Goal: Task Accomplishment & Management: Complete application form

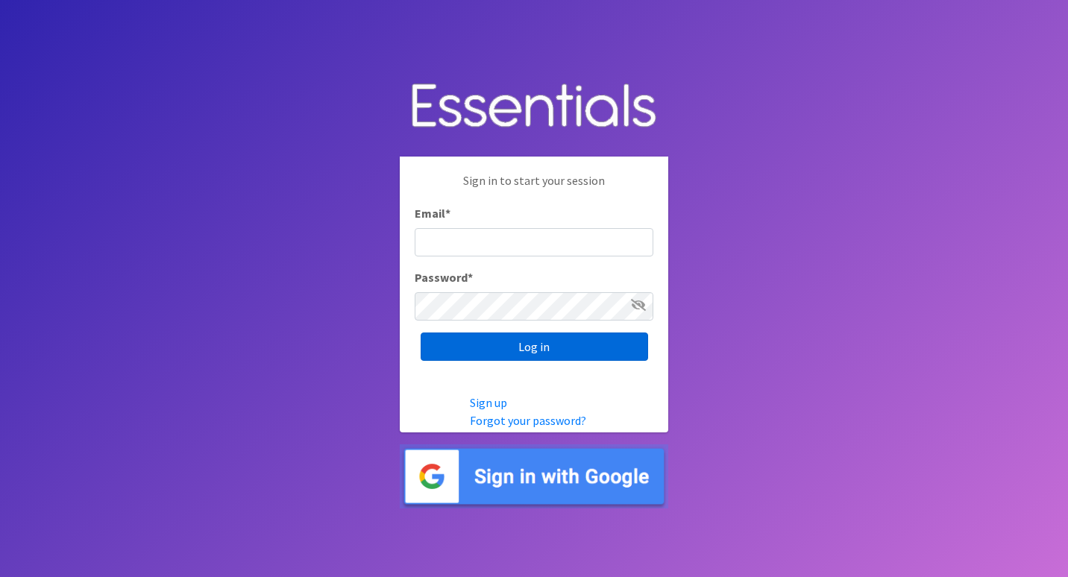
type input "roz@momshelpingmomsfoundation.org"
click at [547, 355] on input "Log in" at bounding box center [534, 347] width 227 height 28
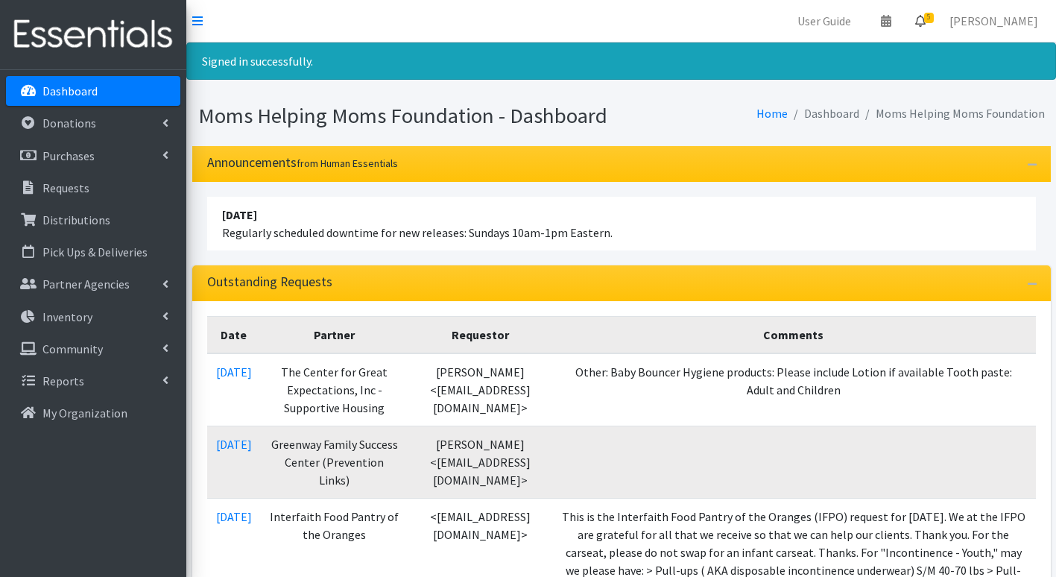
click at [934, 14] on span "5" at bounding box center [930, 18] width 10 height 10
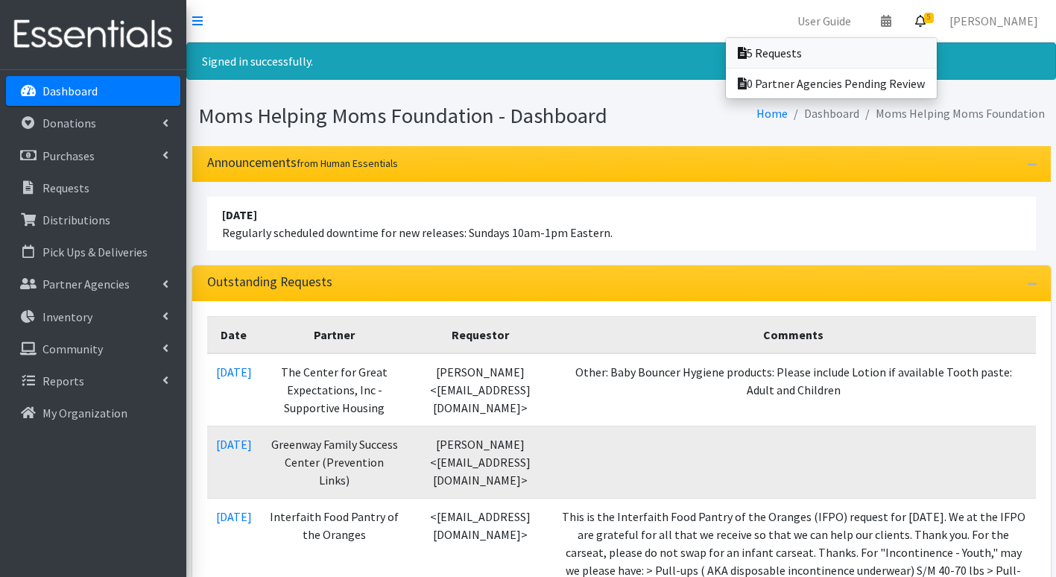
click at [813, 56] on link "5 Requests" at bounding box center [831, 53] width 211 height 30
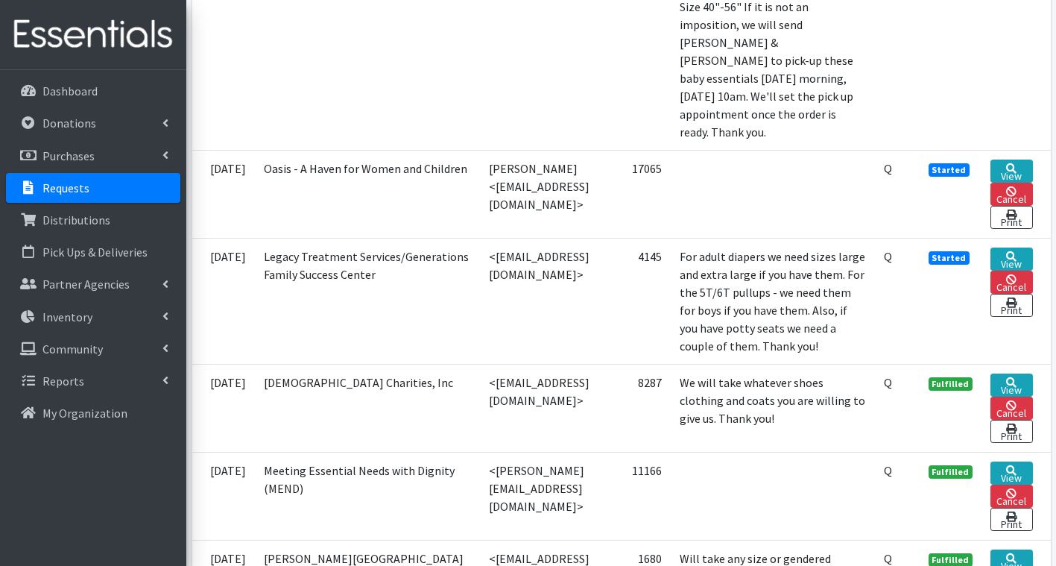
scroll to position [969, 0]
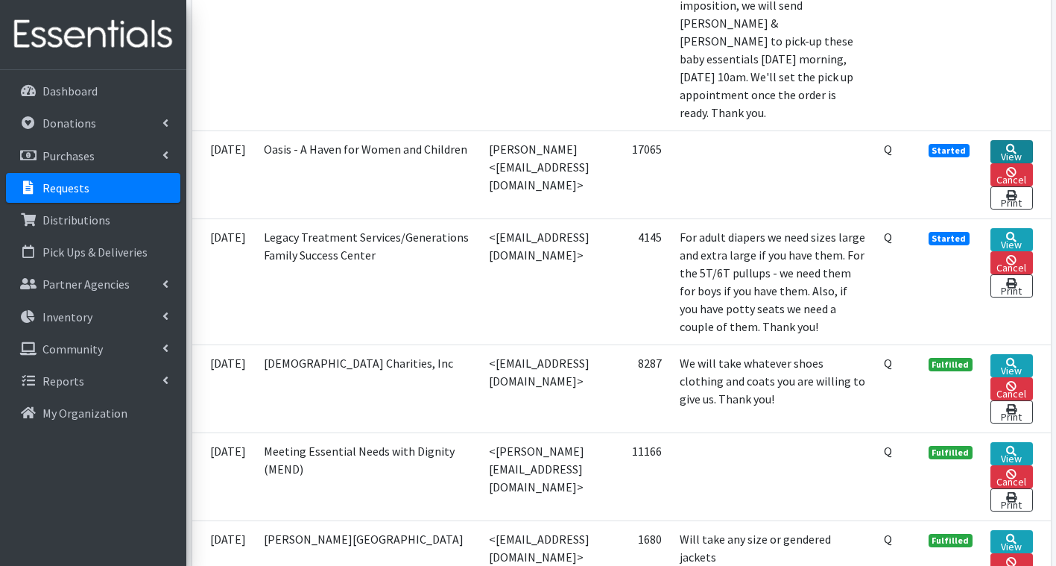
click at [1033, 163] on link "View" at bounding box center [1012, 151] width 42 height 23
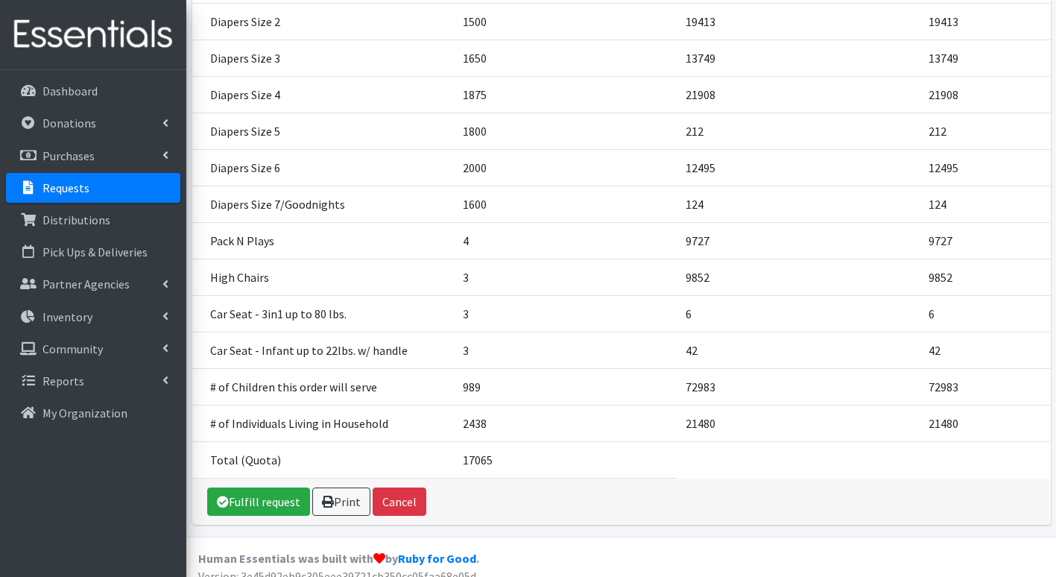
scroll to position [466, 0]
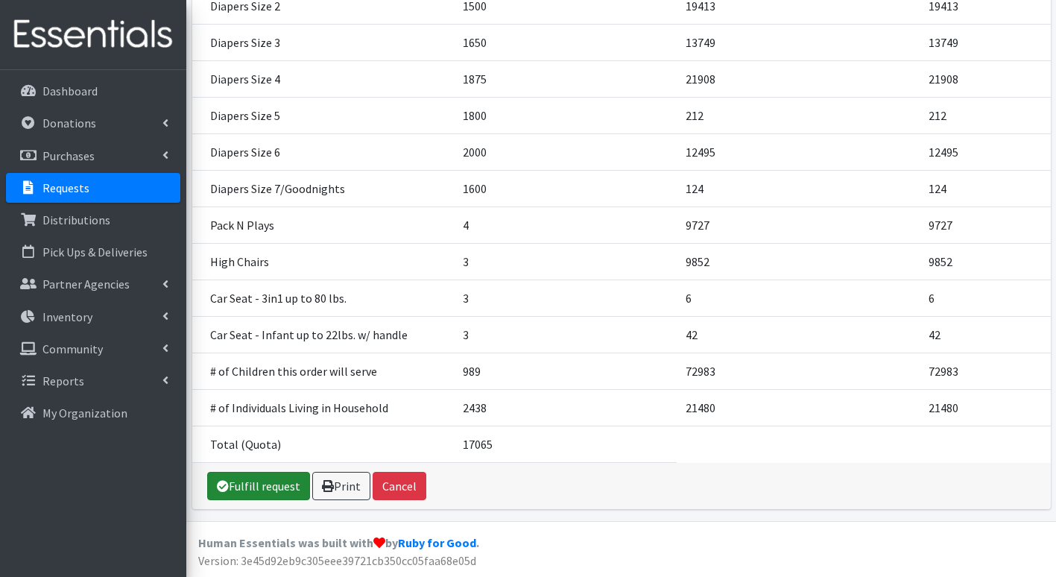
click at [255, 489] on link "Fulfill request" at bounding box center [258, 486] width 103 height 28
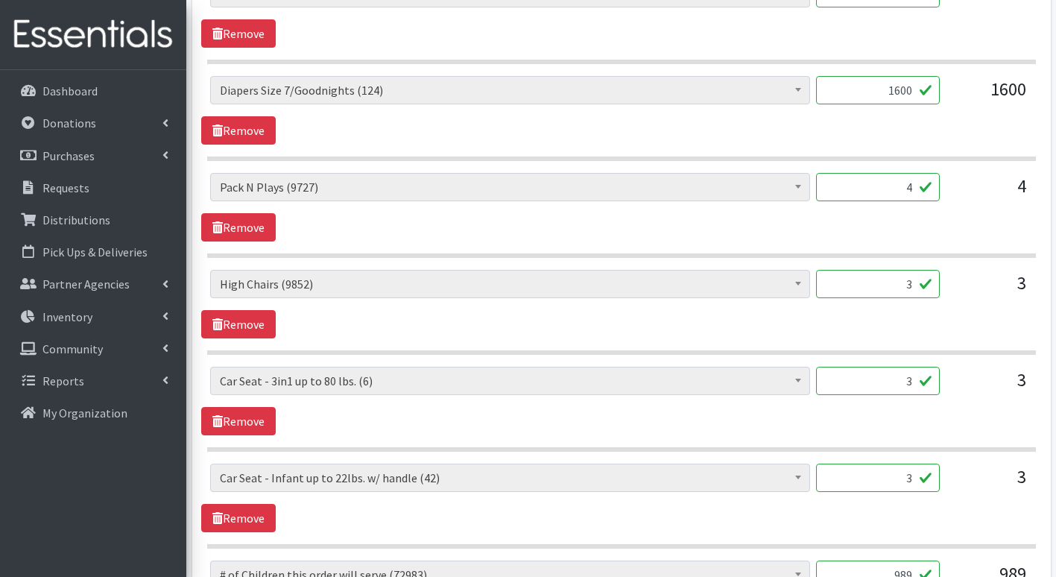
scroll to position [1640, 0]
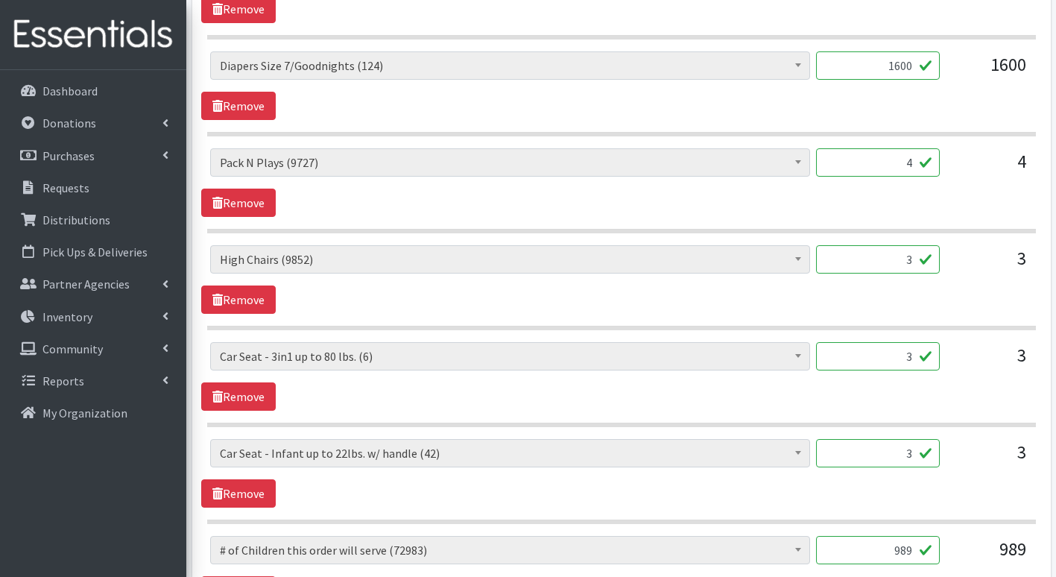
click at [914, 356] on input "3" at bounding box center [878, 356] width 124 height 28
type input "1"
click at [922, 453] on input "3" at bounding box center [878, 453] width 124 height 28
type input "1"
click at [982, 478] on div "3" at bounding box center [989, 459] width 75 height 40
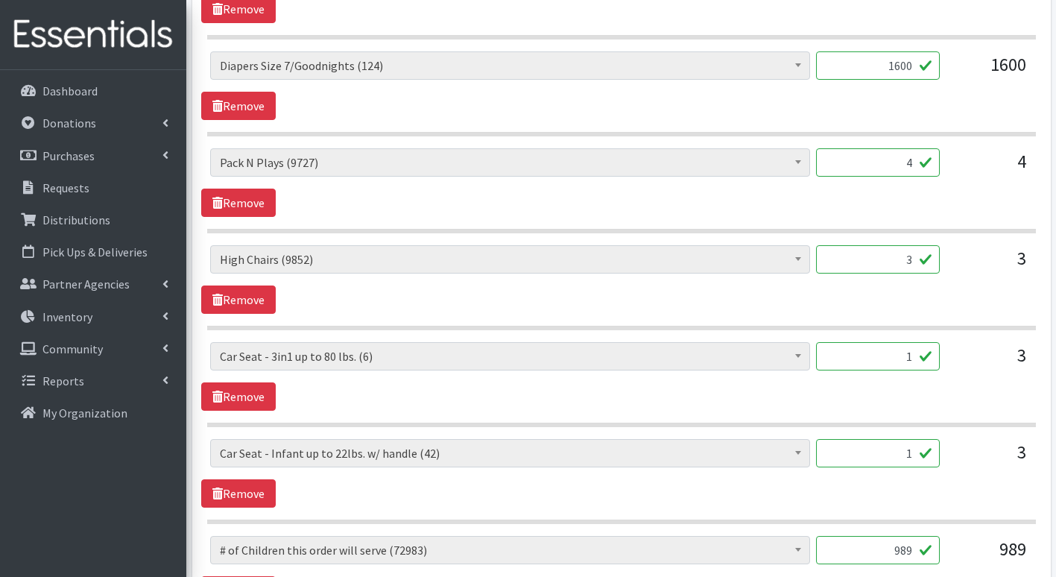
click at [918, 259] on input "3" at bounding box center [878, 259] width 124 height 28
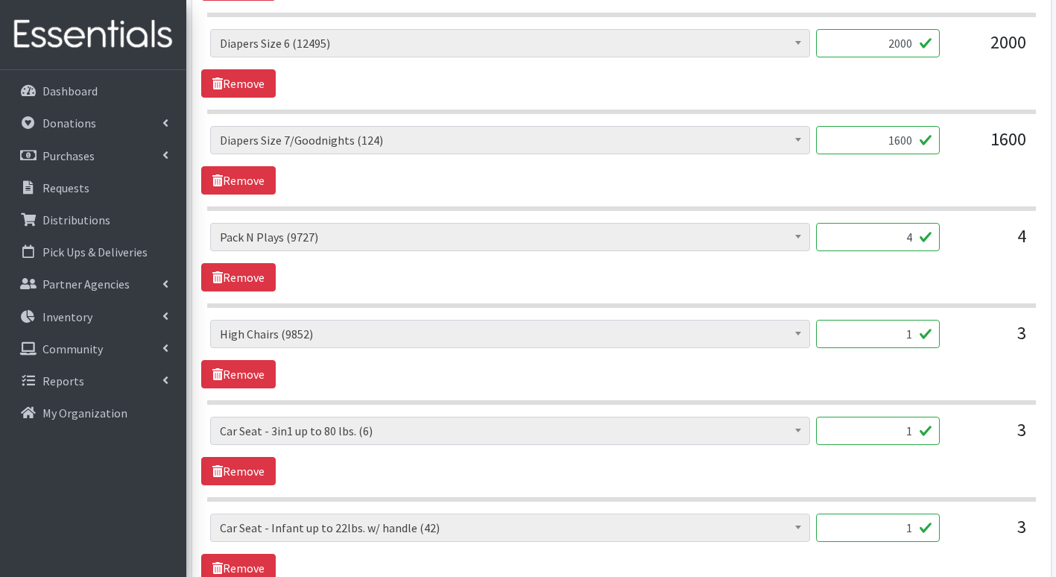
type input "1"
click at [910, 144] on input "1600" at bounding box center [878, 140] width 124 height 28
type input "1"
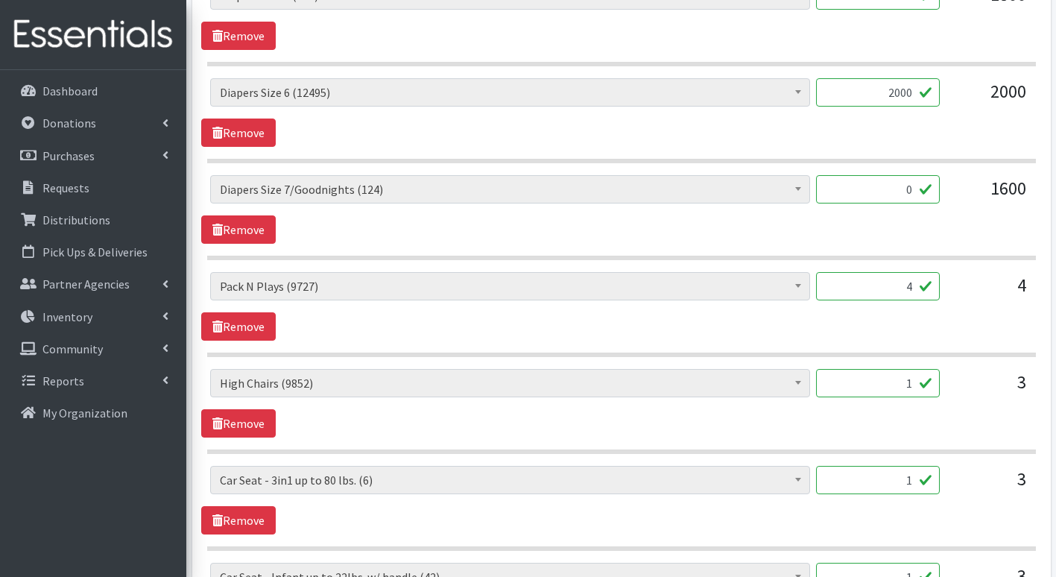
scroll to position [1417, 0]
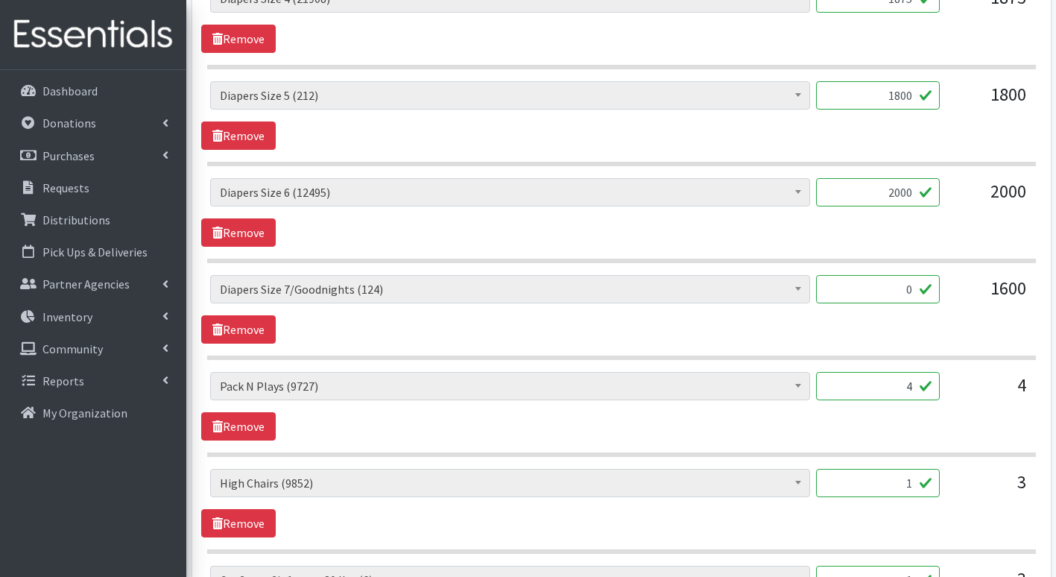
type input "0"
click at [916, 195] on input "2000" at bounding box center [878, 192] width 124 height 28
click at [917, 97] on input "1800" at bounding box center [878, 95] width 124 height 28
type input "1"
type input "1500"
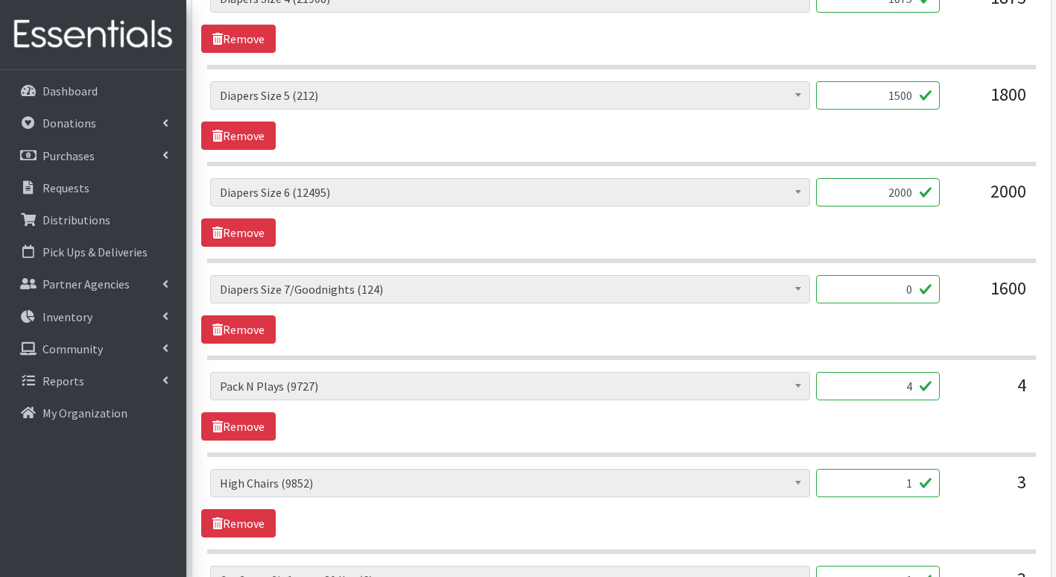
click at [915, 194] on input "2000" at bounding box center [878, 192] width 124 height 28
type input "2"
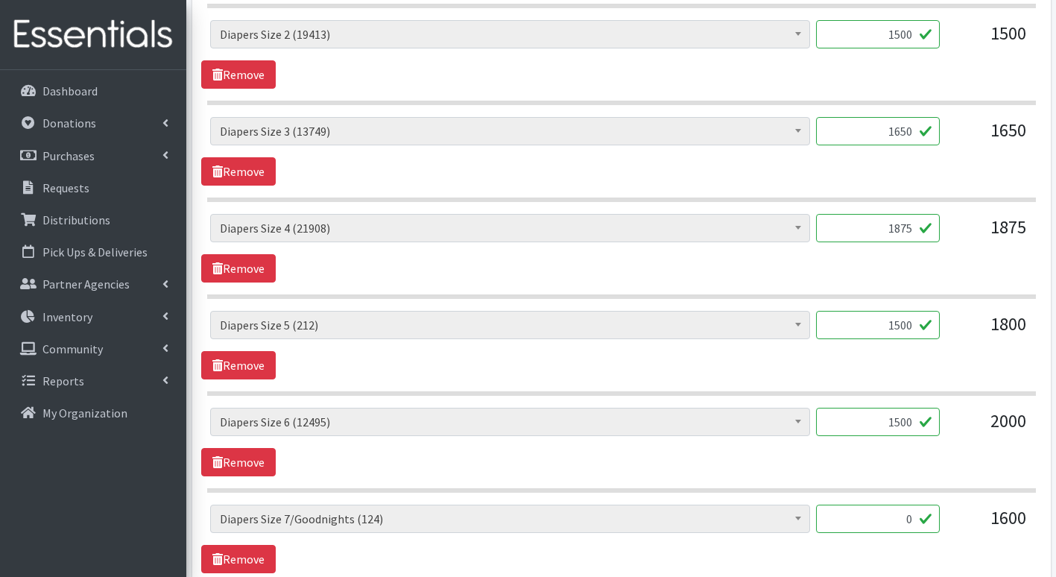
scroll to position [1118, 0]
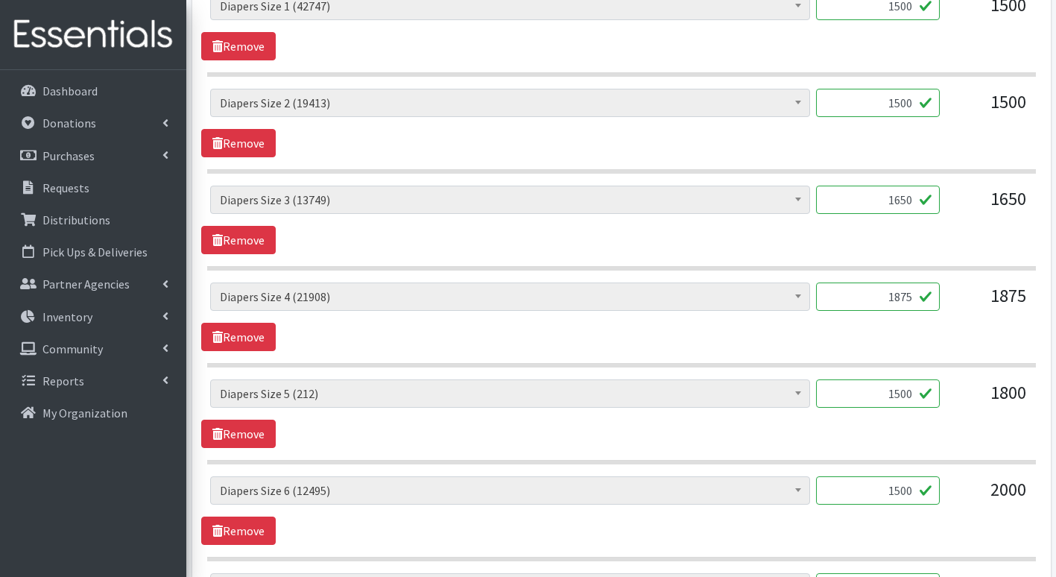
type input "1500"
click at [914, 300] on input "1875" at bounding box center [878, 297] width 124 height 28
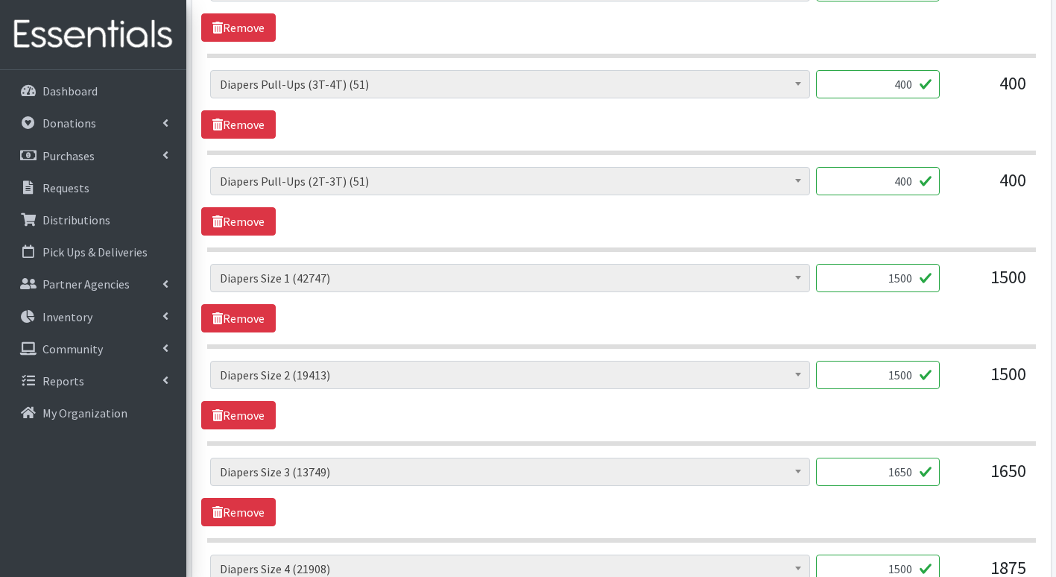
scroll to position [820, 0]
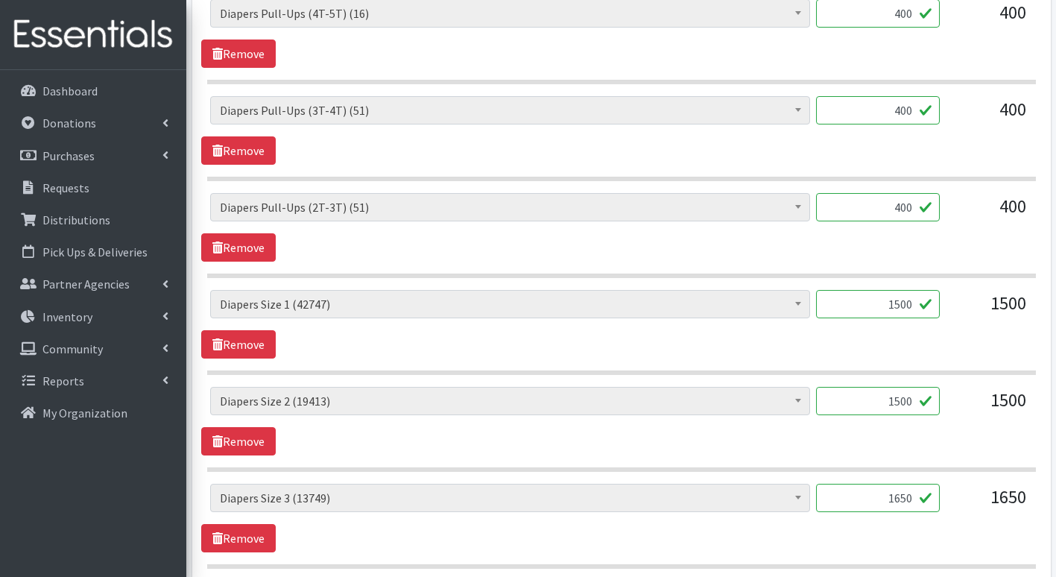
type input "1500"
click at [907, 212] on input "400" at bounding box center [878, 207] width 124 height 28
type input "0"
click at [908, 107] on input "400" at bounding box center [878, 110] width 124 height 28
type input "0"
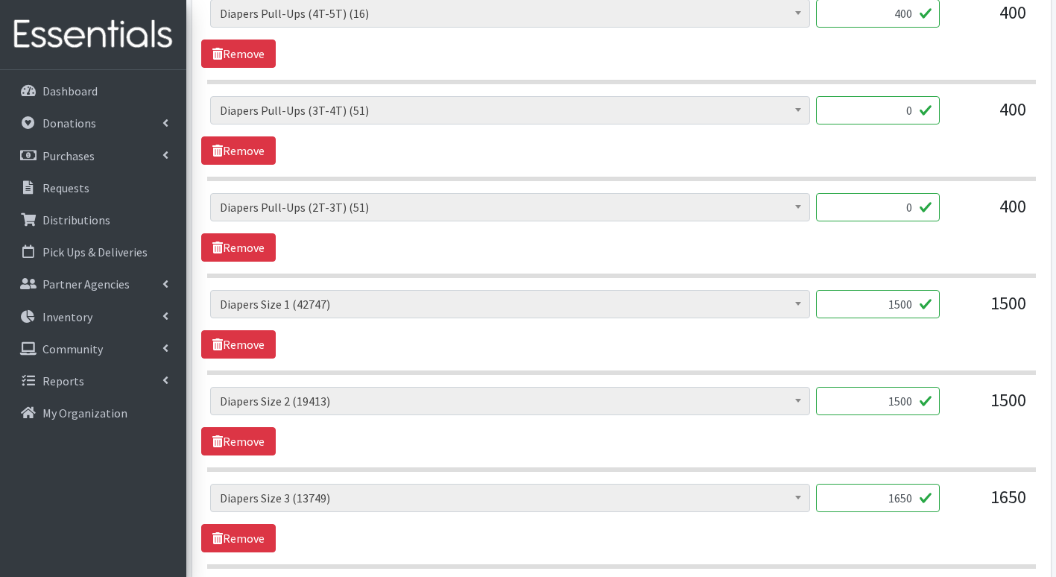
click at [908, 13] on input "400" at bounding box center [878, 13] width 124 height 28
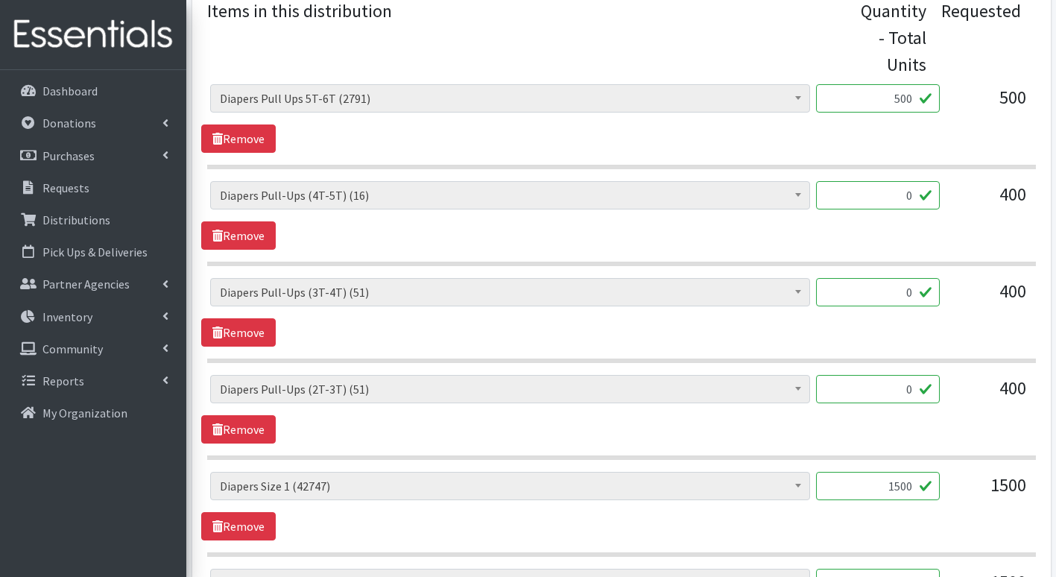
scroll to position [596, 0]
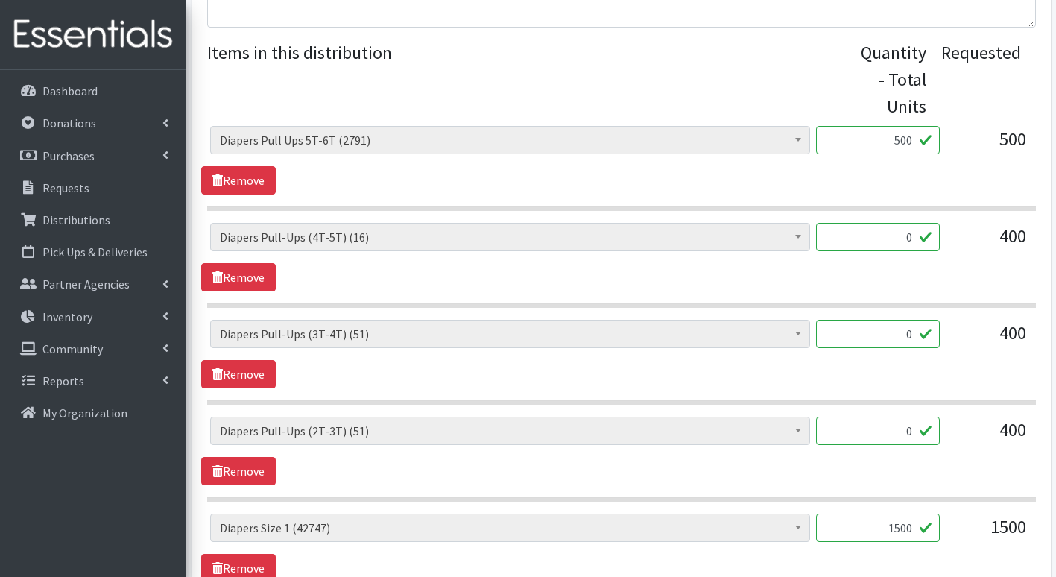
type input "0"
click at [907, 142] on input "500" at bounding box center [878, 140] width 124 height 28
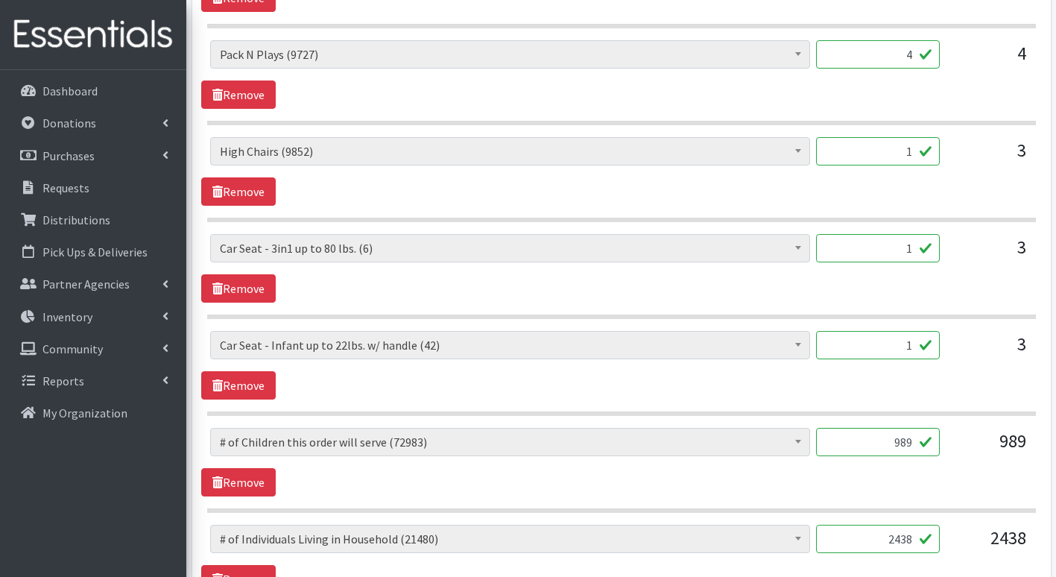
scroll to position [1751, 0]
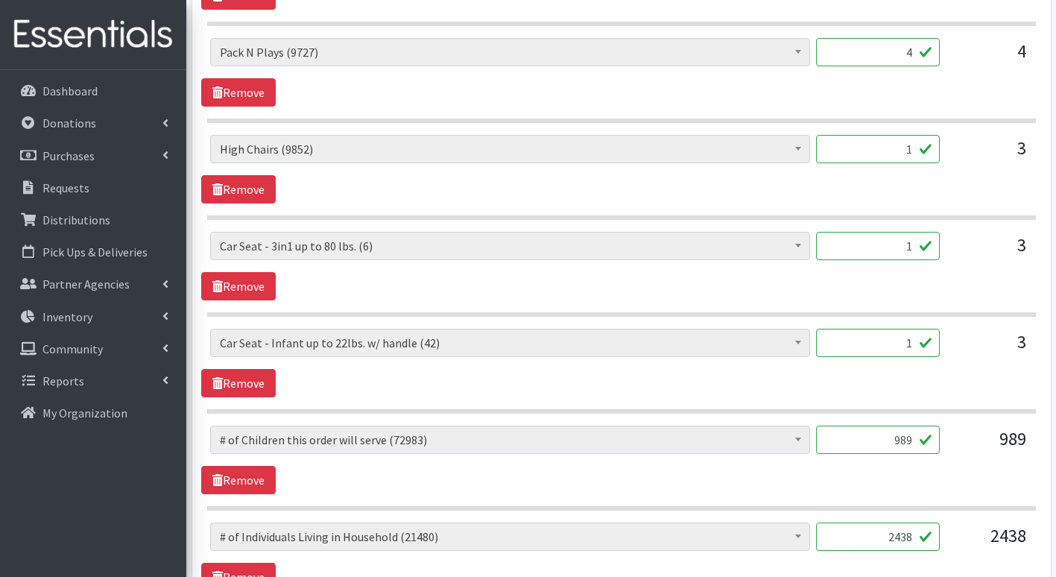
type input "0"
click at [914, 345] on input "1" at bounding box center [878, 343] width 124 height 28
type input "2"
click at [947, 376] on div "# of Children this order will serve (72983) # of Individuals Living in Househol…" at bounding box center [621, 363] width 840 height 69
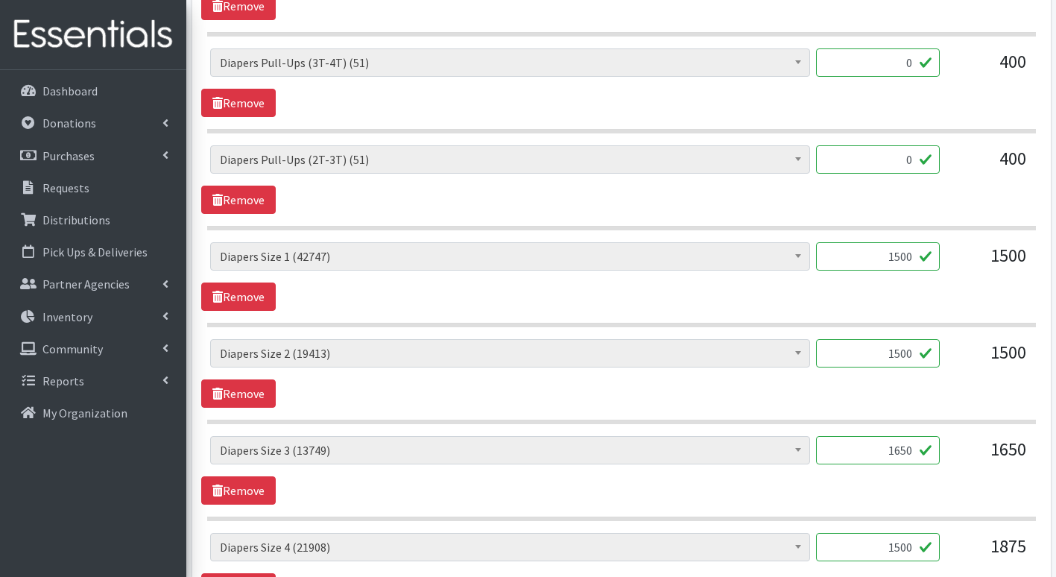
scroll to position [856, 0]
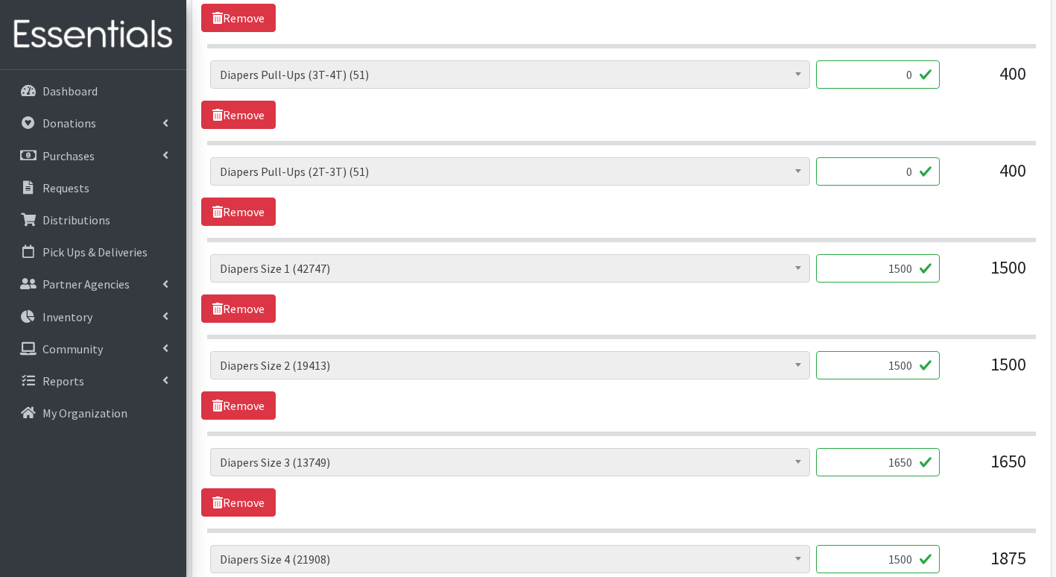
click at [915, 464] on input "1650" at bounding box center [878, 462] width 124 height 28
type input "1500"
